Goal: Task Accomplishment & Management: Manage account settings

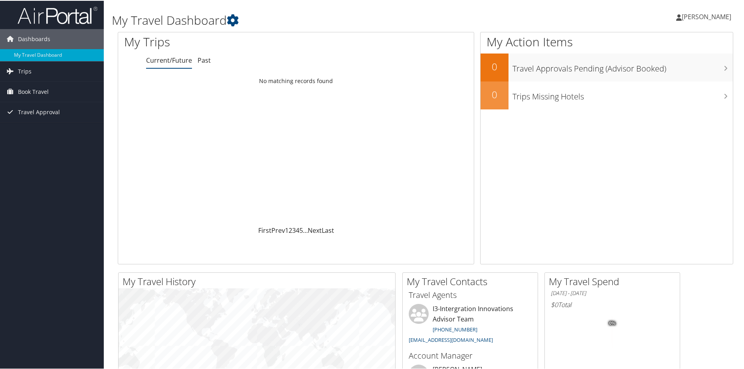
click at [697, 15] on span "[PERSON_NAME]" at bounding box center [707, 16] width 50 height 9
click at [673, 68] on link "View Travel Profile" at bounding box center [685, 71] width 89 height 14
click at [697, 15] on span "[PERSON_NAME]" at bounding box center [707, 16] width 50 height 9
click at [354, 18] on h1 "My Travel Dashboard" at bounding box center [321, 19] width 418 height 17
click at [697, 16] on span "[PERSON_NAME]" at bounding box center [707, 16] width 50 height 9
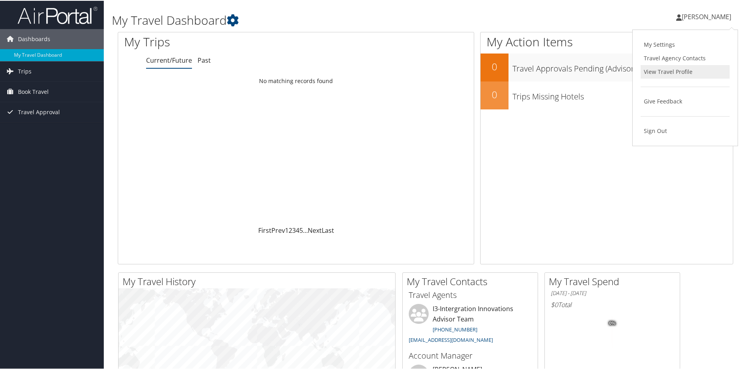
click at [667, 70] on link "View Travel Profile" at bounding box center [685, 71] width 89 height 14
click at [694, 16] on span "[PERSON_NAME]" at bounding box center [707, 16] width 50 height 9
click at [656, 127] on link "Sign Out" at bounding box center [685, 130] width 89 height 14
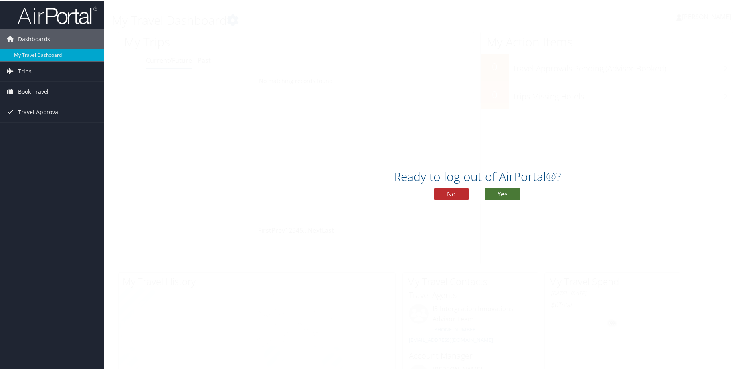
click at [506, 196] on button "Yes" at bounding box center [503, 193] width 36 height 12
